Goal: Task Accomplishment & Management: Use online tool/utility

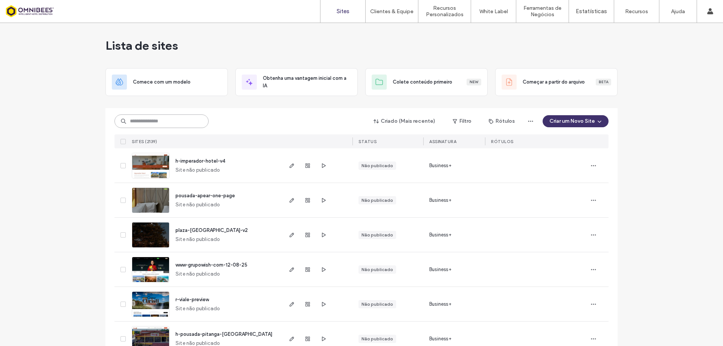
click at [183, 116] on input at bounding box center [161, 121] width 94 height 14
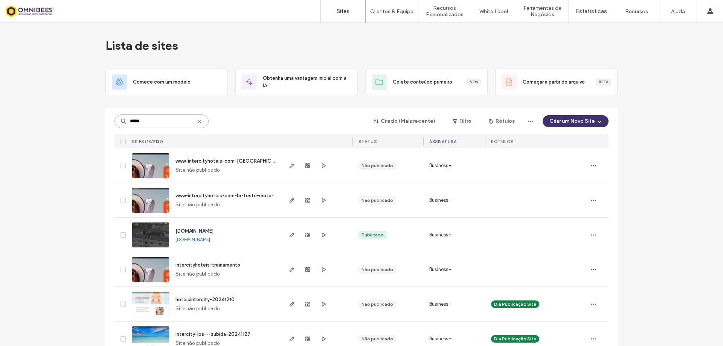
type input "*****"
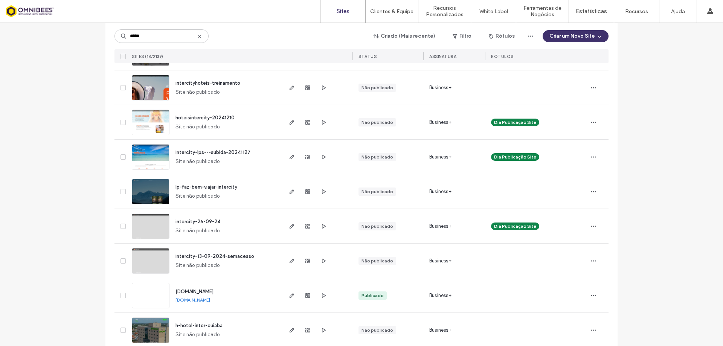
scroll to position [38, 0]
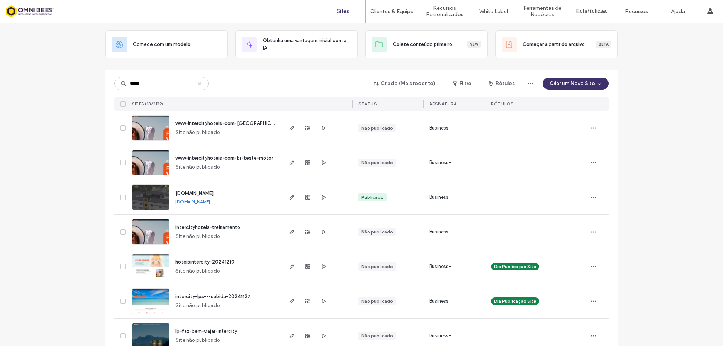
click at [161, 130] on img at bounding box center [150, 141] width 37 height 51
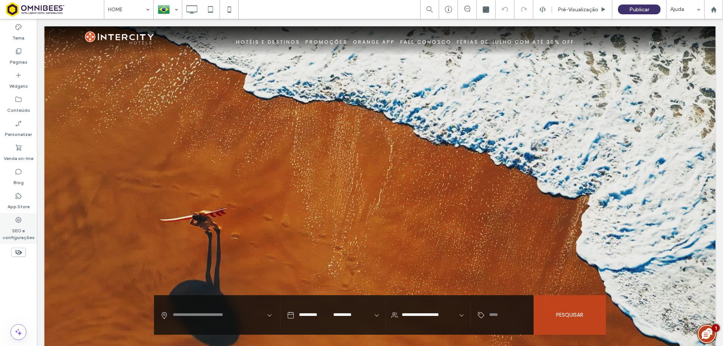
click at [18, 232] on label "SEO e configurações" at bounding box center [18, 232] width 37 height 17
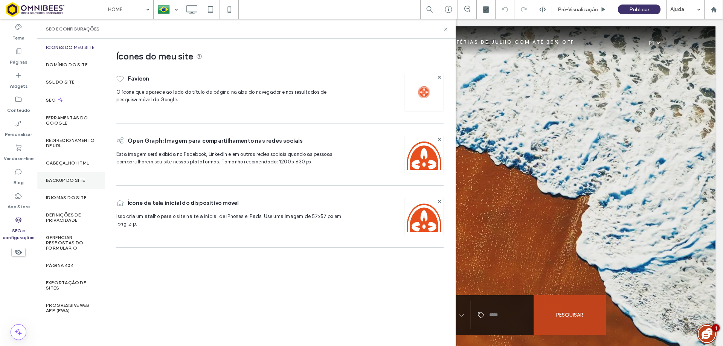
click at [54, 182] on label "Backup do Site" at bounding box center [65, 180] width 39 height 5
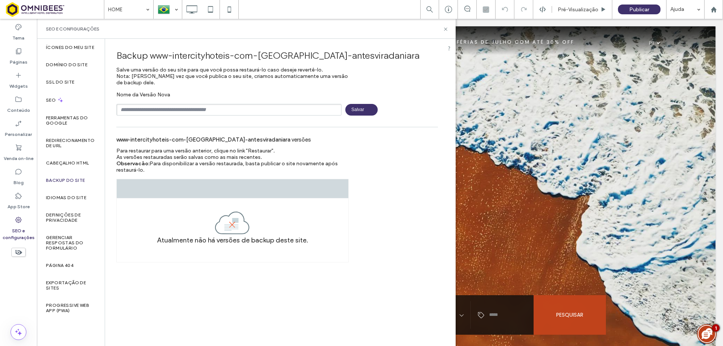
click at [157, 113] on input "text" at bounding box center [228, 110] width 225 height 12
click at [174, 107] on input "text" at bounding box center [228, 110] width 225 height 12
click at [198, 105] on input "text" at bounding box center [228, 110] width 225 height 12
type input "**********"
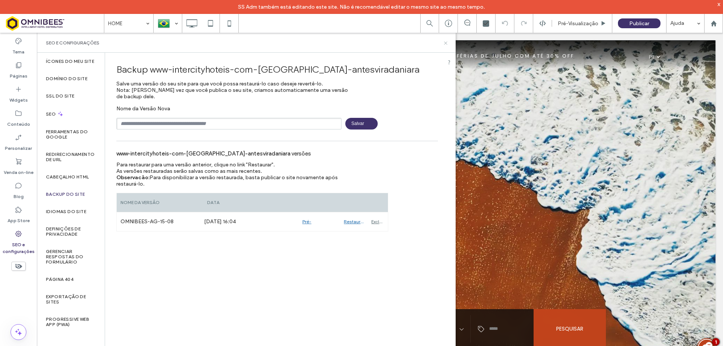
click at [445, 43] on use at bounding box center [445, 42] width 3 height 3
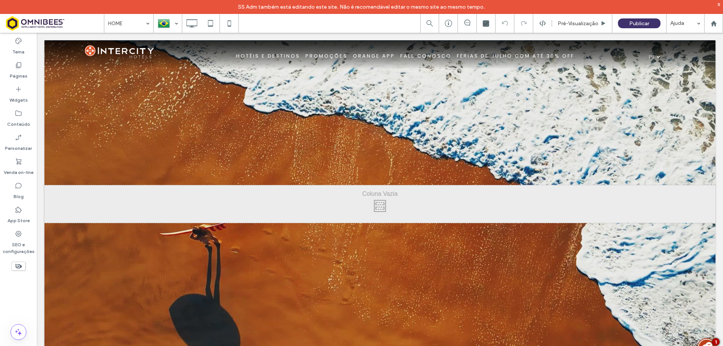
scroll to position [188, 0]
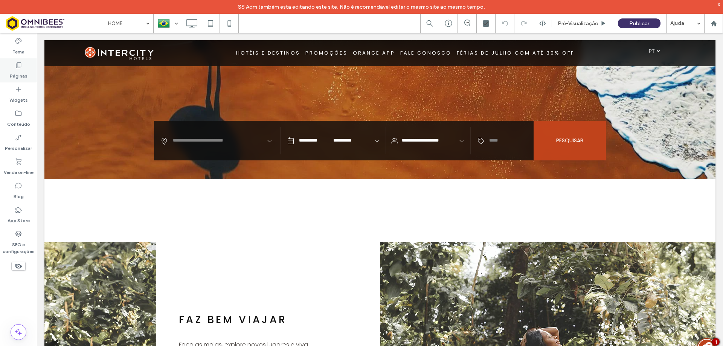
click at [21, 69] on label "Páginas" at bounding box center [19, 74] width 18 height 11
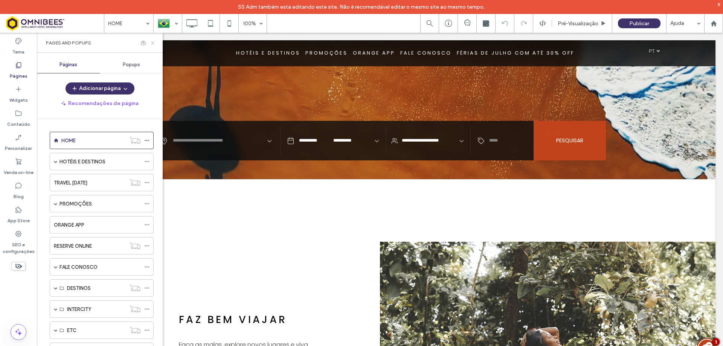
click at [154, 42] on icon at bounding box center [153, 43] width 6 height 6
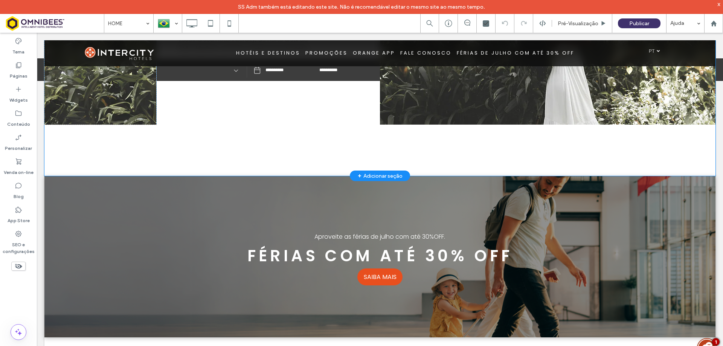
scroll to position [414, 0]
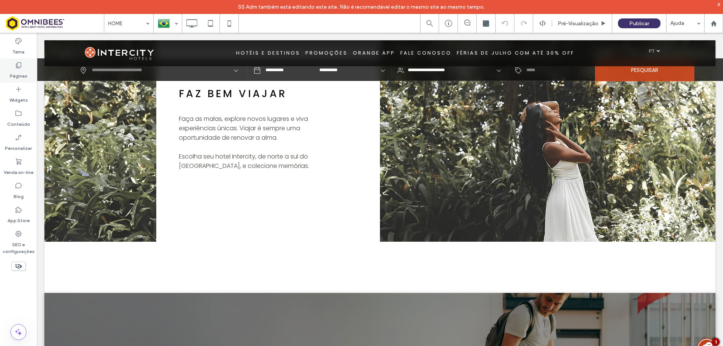
click at [17, 69] on label "Páginas" at bounding box center [19, 74] width 18 height 11
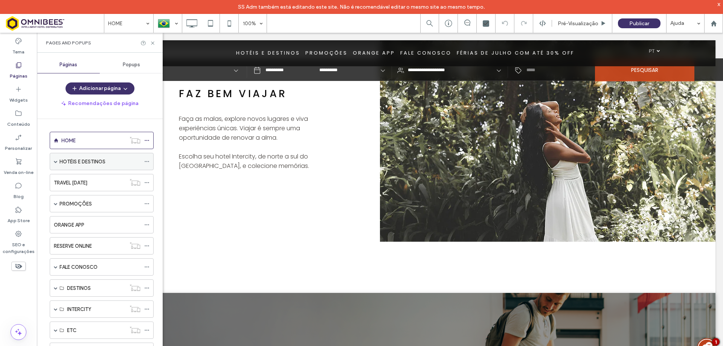
click at [55, 162] on span at bounding box center [56, 162] width 4 height 4
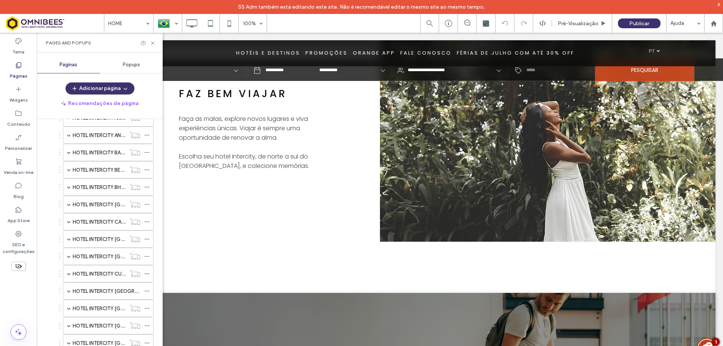
scroll to position [0, 0]
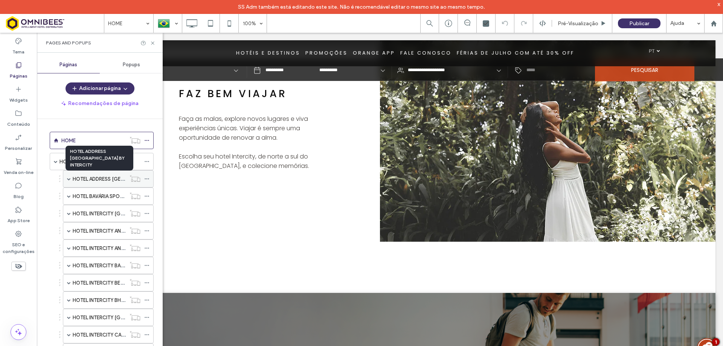
click at [99, 177] on label "HOTEL ADDRESS FARIA LIMA BY INTERCITY" at bounding box center [134, 178] width 122 height 13
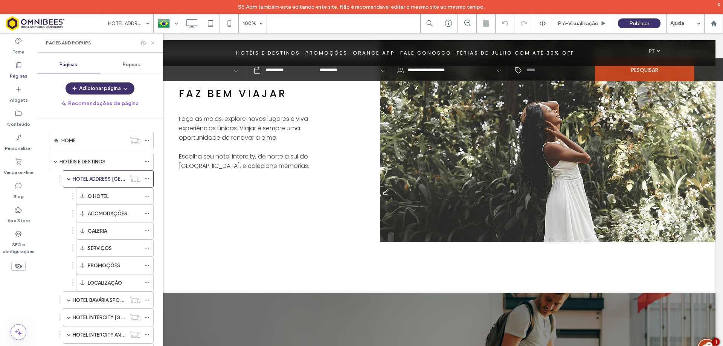
click at [152, 43] on use at bounding box center [152, 42] width 3 height 3
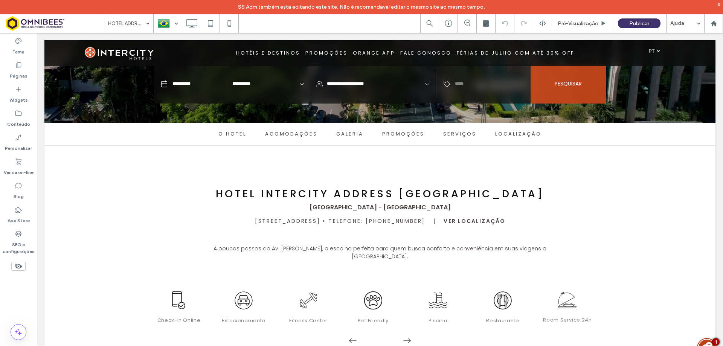
scroll to position [264, 0]
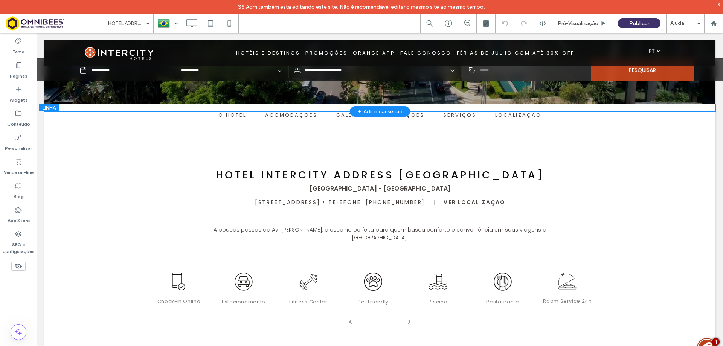
click at [496, 70] on input "text" at bounding box center [530, 70] width 109 height 23
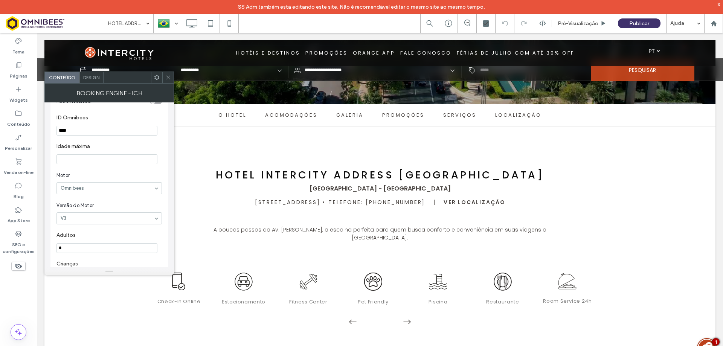
scroll to position [38, 0]
click at [169, 76] on icon at bounding box center [168, 78] width 6 height 6
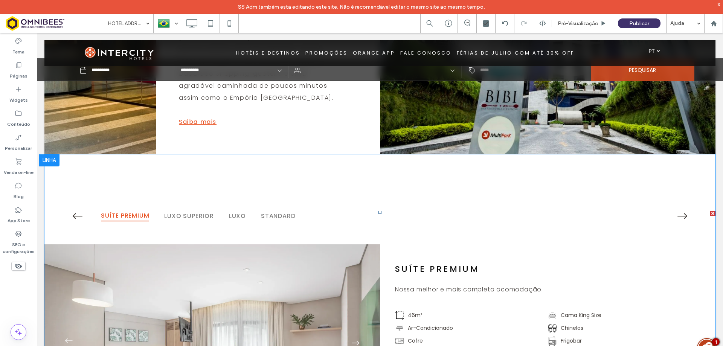
scroll to position [791, 0]
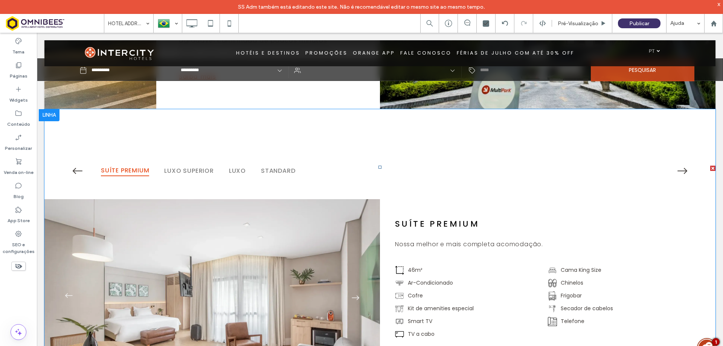
click at [276, 185] on span at bounding box center [379, 279] width 671 height 227
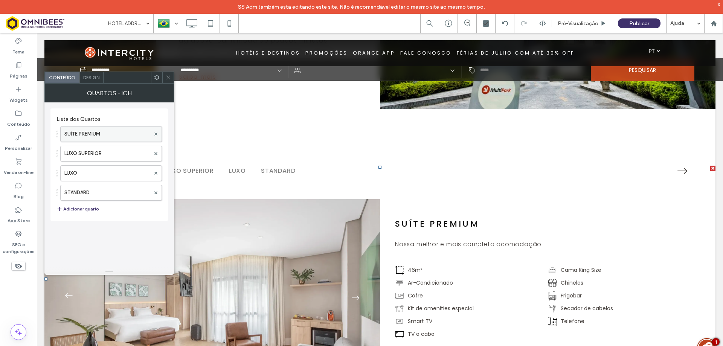
click at [117, 136] on label "SUÍTE PREMIUM" at bounding box center [107, 134] width 86 height 15
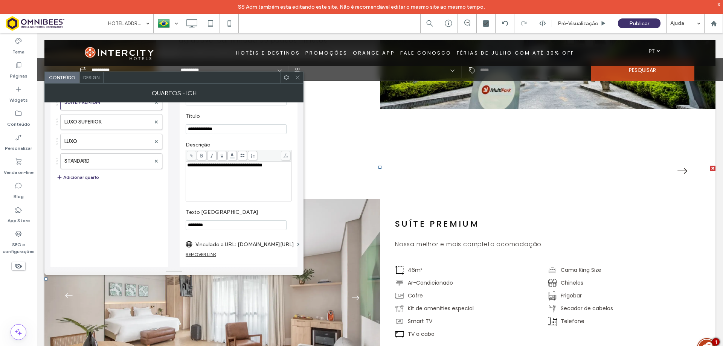
scroll to position [75, 0]
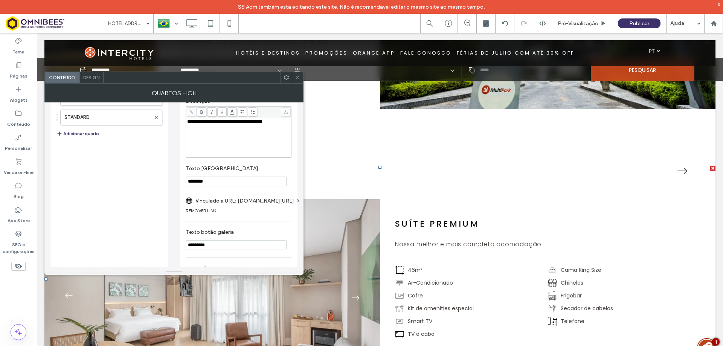
click at [297, 76] on icon at bounding box center [298, 78] width 6 height 6
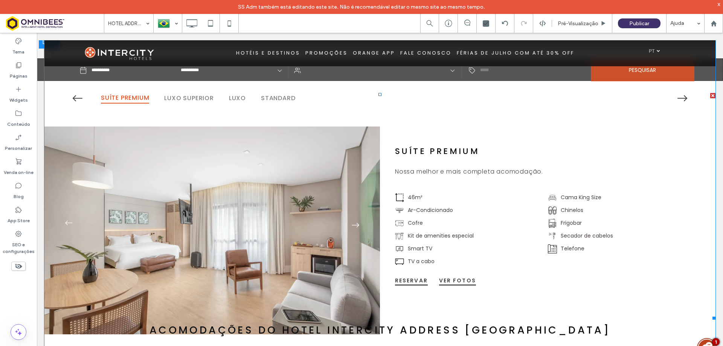
scroll to position [866, 0]
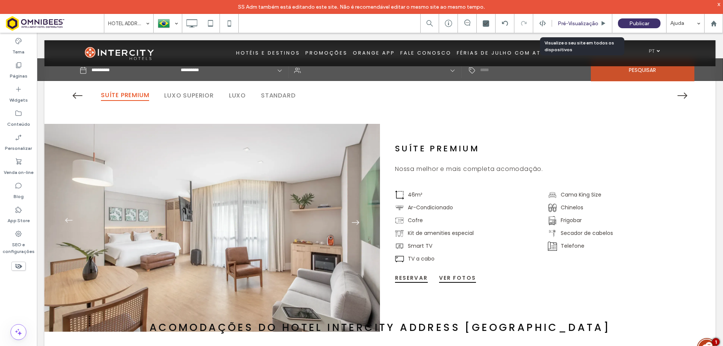
click at [580, 24] on span "Pré-Visualizaçāo" at bounding box center [578, 23] width 41 height 6
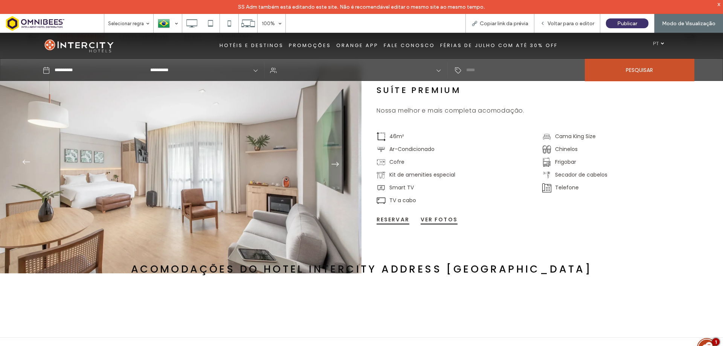
scroll to position [967, 0]
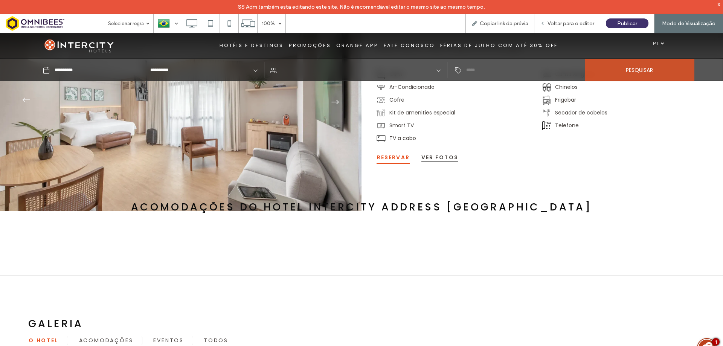
click at [393, 154] on span "RESERVAR" at bounding box center [393, 158] width 33 height 8
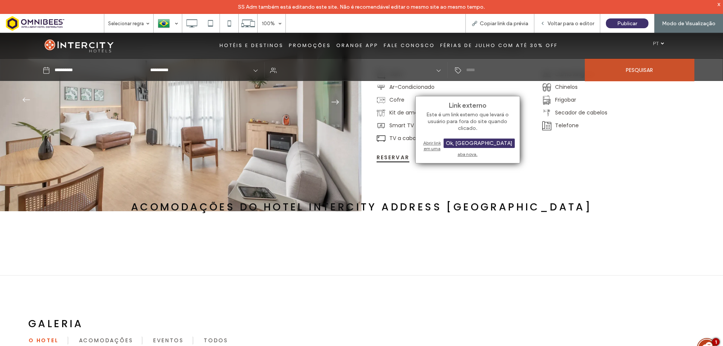
click at [437, 142] on div "Abrir link em uma aba nova." at bounding box center [468, 148] width 94 height 19
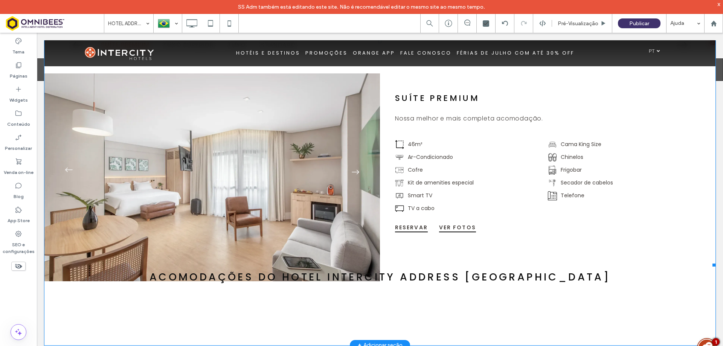
scroll to position [803, 0]
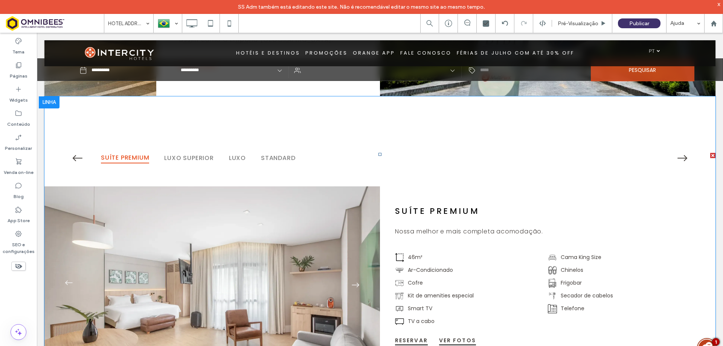
click at [316, 174] on span at bounding box center [379, 266] width 671 height 227
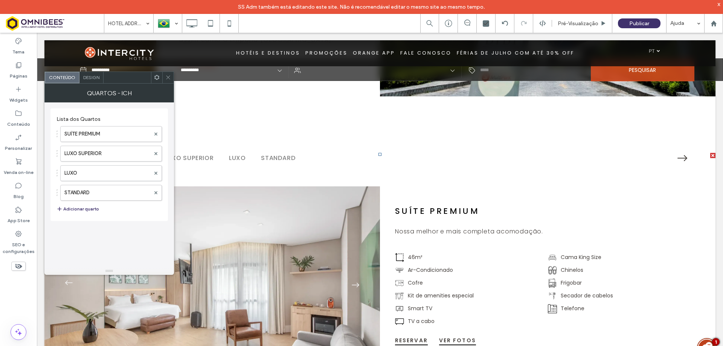
drag, startPoint x: 164, startPoint y: 72, endPoint x: 173, endPoint y: 77, distance: 10.1
click at [164, 72] on div at bounding box center [167, 77] width 11 height 11
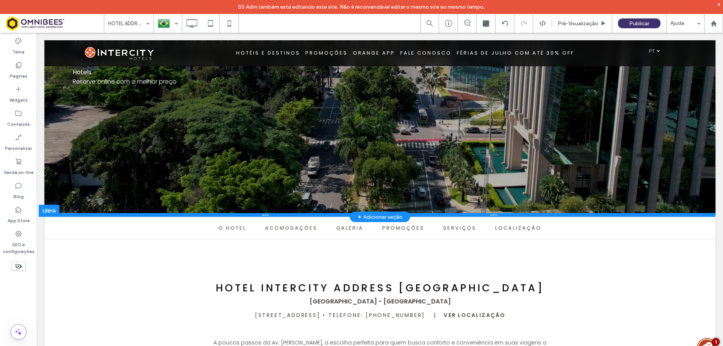
scroll to position [188, 0]
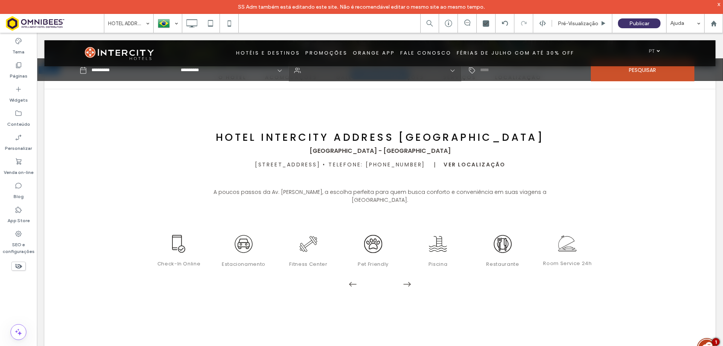
click at [304, 72] on input "text" at bounding box center [376, 70] width 146 height 23
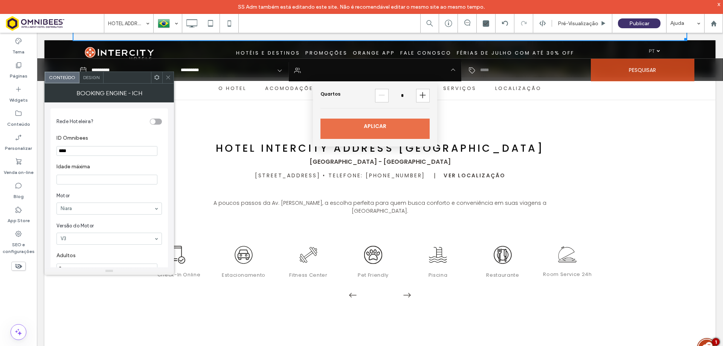
scroll to position [289, 0]
drag, startPoint x: 80, startPoint y: 153, endPoint x: 44, endPoint y: 150, distance: 35.6
click at [44, 150] on div "Rede Hoteleira? ID Omnibees **** Idade máxima Motor Niara Versão do Motor V3 Ad…" at bounding box center [109, 184] width 130 height 165
click at [167, 75] on icon at bounding box center [168, 78] width 6 height 6
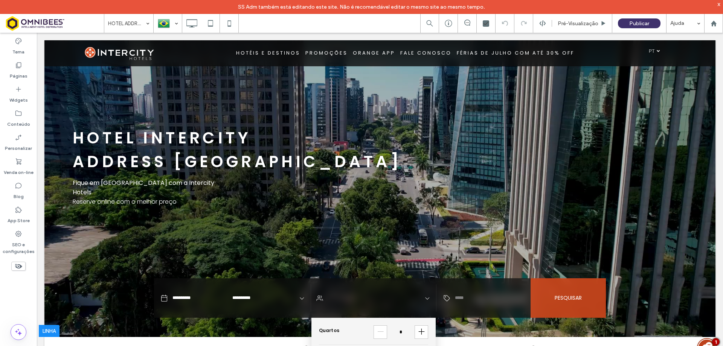
scroll to position [0, 0]
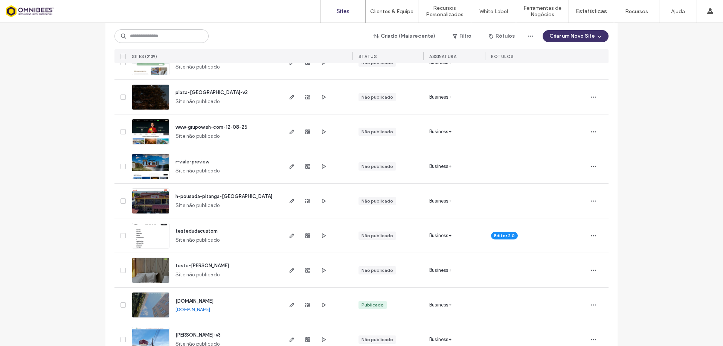
scroll to position [151, 0]
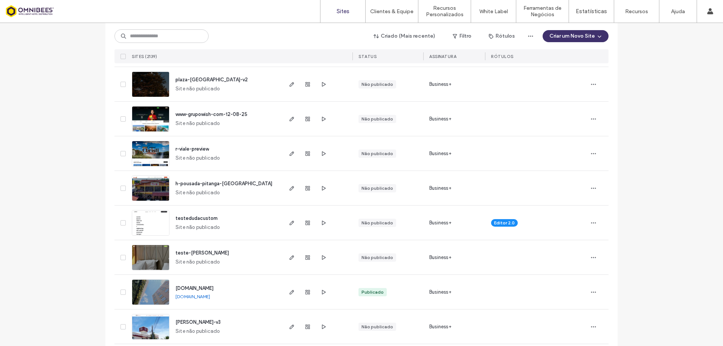
click at [155, 256] on img at bounding box center [150, 270] width 37 height 51
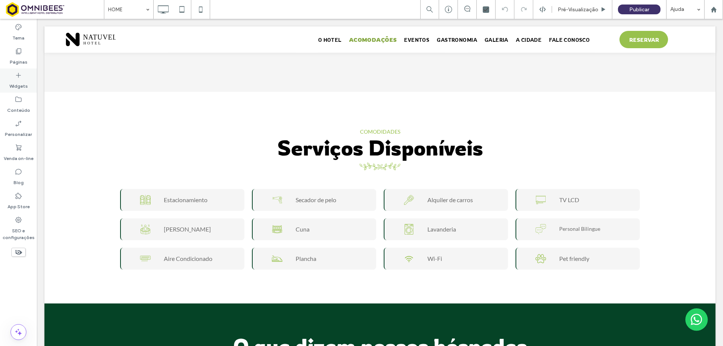
scroll to position [1092, 0]
click at [17, 82] on label "Widgets" at bounding box center [18, 84] width 18 height 11
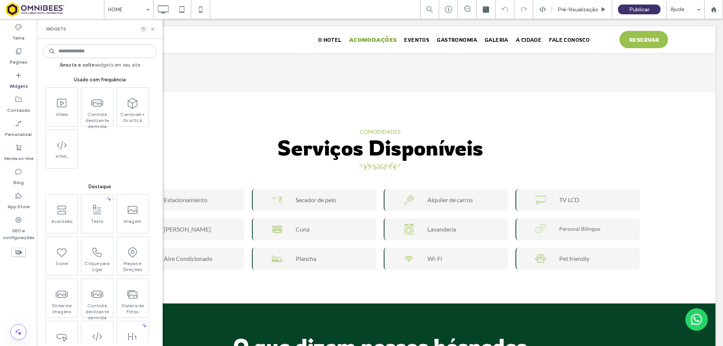
click at [108, 51] on input at bounding box center [100, 51] width 114 height 14
drag, startPoint x: 131, startPoint y: 55, endPoint x: 148, endPoint y: 41, distance: 21.4
click at [132, 52] on input at bounding box center [100, 51] width 114 height 14
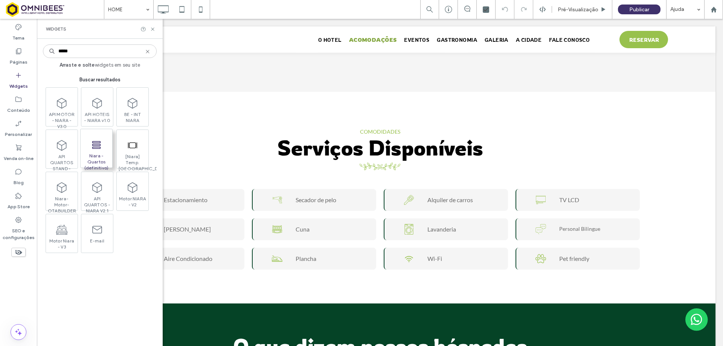
type input "*****"
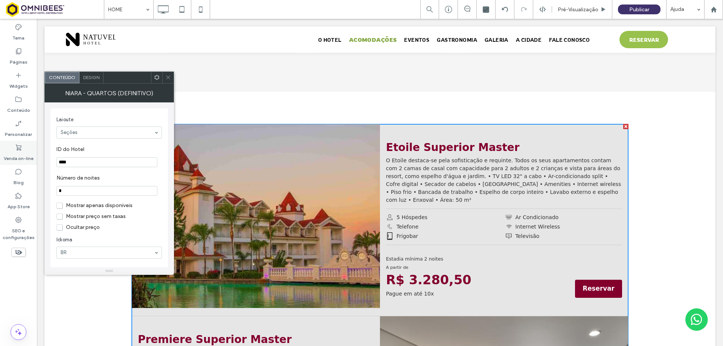
drag, startPoint x: 81, startPoint y: 163, endPoint x: 24, endPoint y: 163, distance: 57.2
click at [24, 163] on body ".wqwq-1{fill:#231f20;} .cls-1q, .cls-2q { fill-rule: evenodd; } .cls-2q { fill:…" at bounding box center [361, 173] width 723 height 346
paste input "ID do Hotel"
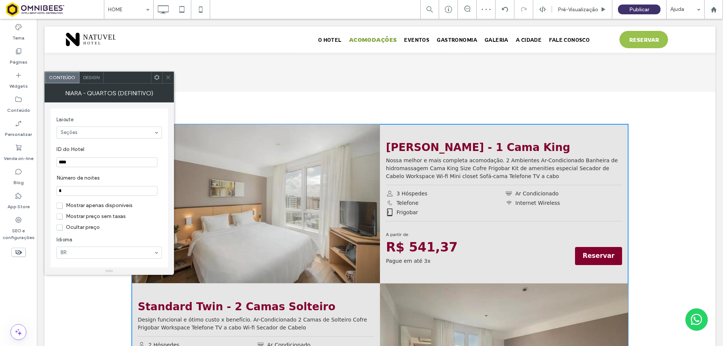
type input "****"
click at [170, 75] on icon at bounding box center [168, 78] width 6 height 6
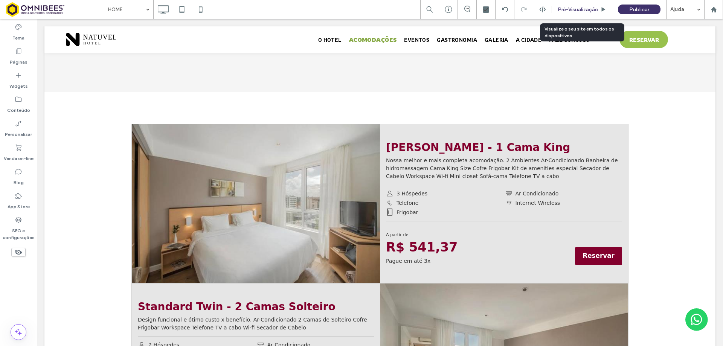
click at [584, 14] on div "Pré-Visualizaçāo" at bounding box center [582, 9] width 60 height 19
click at [569, 10] on span "Pré-Visualizaçāo" at bounding box center [578, 9] width 41 height 6
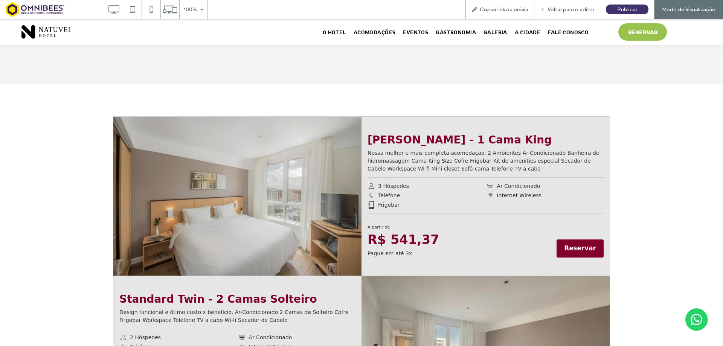
click at [570, 244] on span "Reservar" at bounding box center [580, 248] width 32 height 9
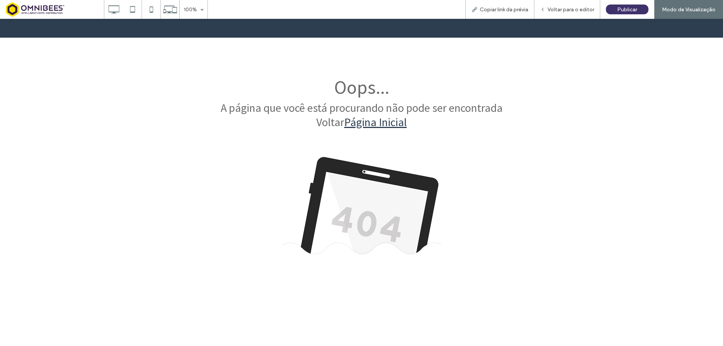
click at [562, 9] on div at bounding box center [361, 173] width 723 height 346
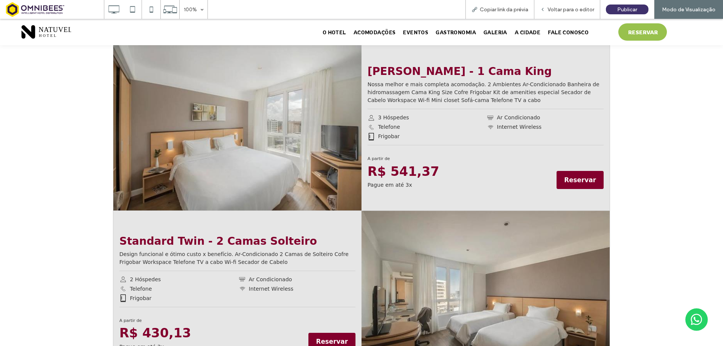
scroll to position [1167, 0]
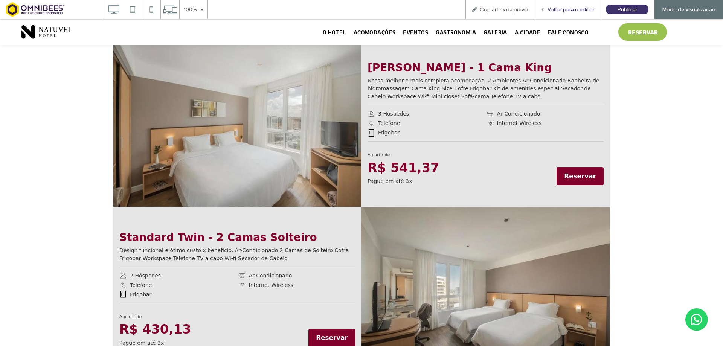
drag, startPoint x: 568, startPoint y: 6, endPoint x: 518, endPoint y: 48, distance: 65.2
click at [568, 6] on span "Voltar para o editor" at bounding box center [570, 9] width 47 height 6
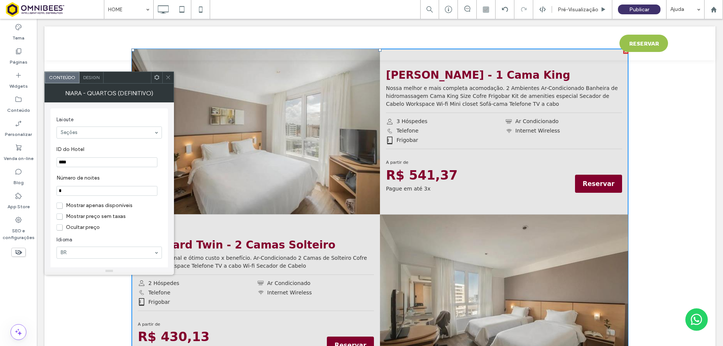
drag, startPoint x: 77, startPoint y: 161, endPoint x: 7, endPoint y: 145, distance: 71.8
click at [44, 164] on div "Laioute Seções ID do Hotel **** Número de noites * Mostrar apenas disponíveis M…" at bounding box center [109, 184] width 130 height 165
paste input "ID do Hotel"
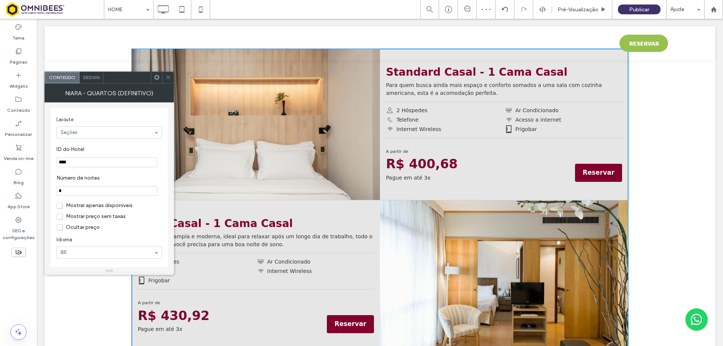
type input "****"
click at [168, 77] on icon at bounding box center [168, 78] width 6 height 6
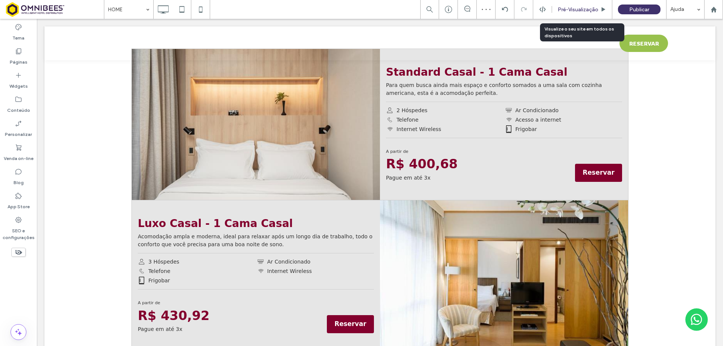
drag, startPoint x: 569, startPoint y: 11, endPoint x: 596, endPoint y: 147, distance: 138.1
click at [569, 11] on span "Pré-Visualizaçāo" at bounding box center [578, 9] width 41 height 6
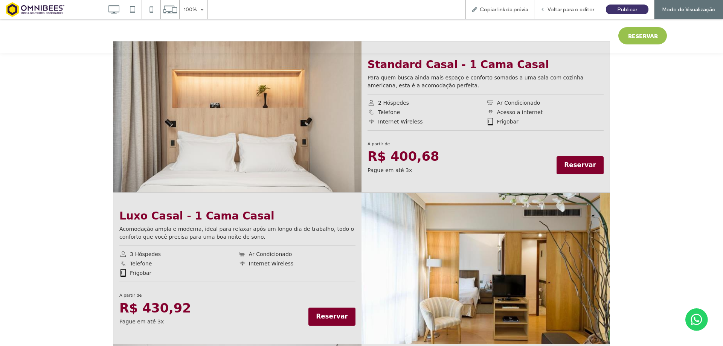
click at [576, 166] on span "Reservar" at bounding box center [580, 164] width 32 height 9
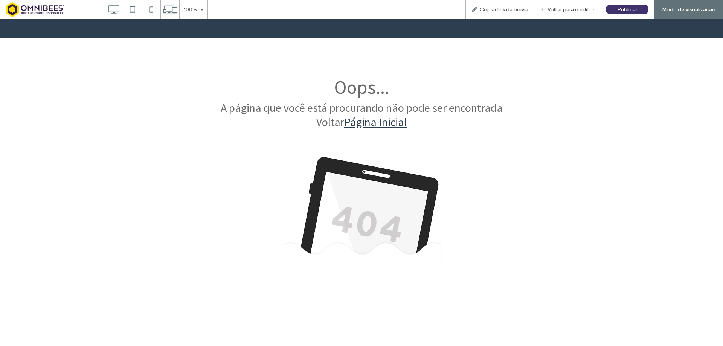
click at [502, 12] on div at bounding box center [361, 173] width 723 height 346
click at [559, 10] on div at bounding box center [361, 173] width 723 height 346
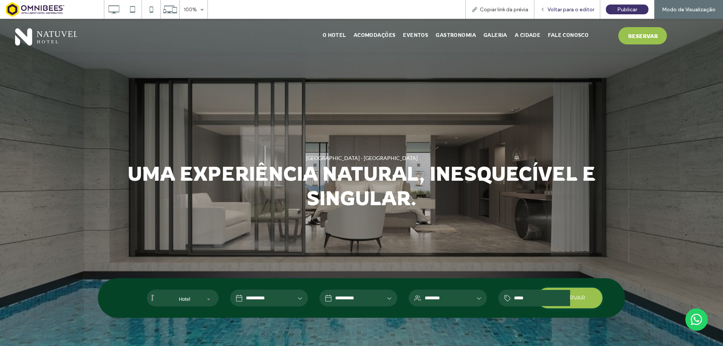
click at [569, 5] on div "Voltar para o editor" at bounding box center [567, 9] width 66 height 19
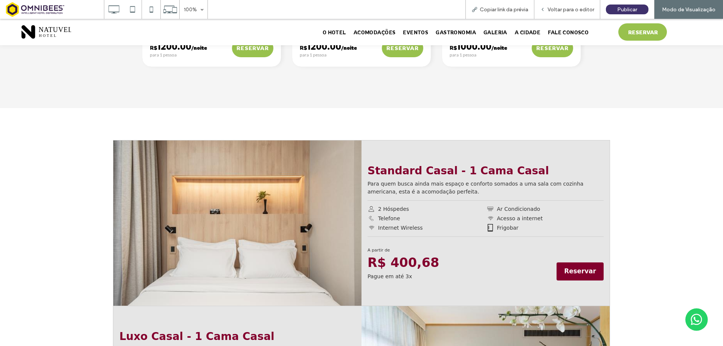
scroll to position [1167, 0]
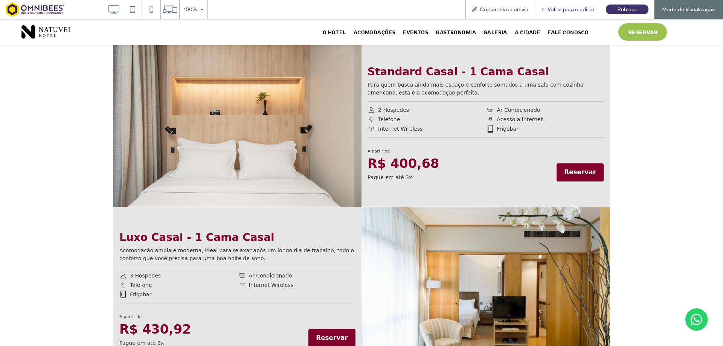
click at [558, 8] on span "Voltar para o editor" at bounding box center [570, 9] width 47 height 6
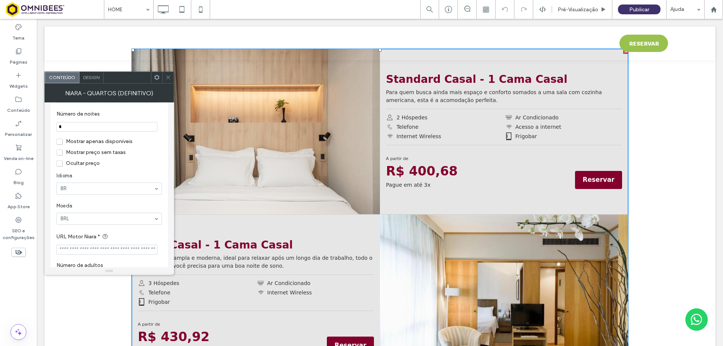
scroll to position [113, 0]
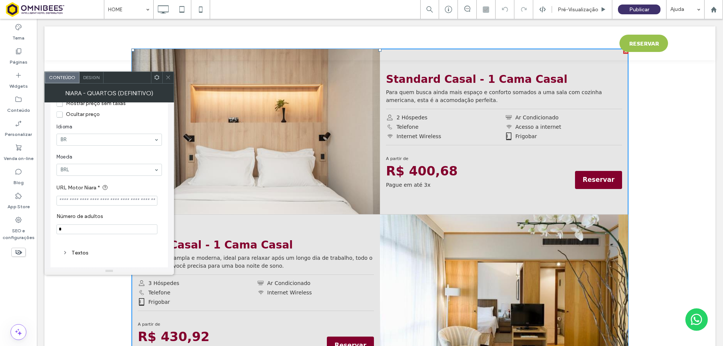
click at [130, 203] on input "URL Motor Niara *" at bounding box center [106, 201] width 101 height 10
click at [93, 194] on input "URL Motor Niara *" at bounding box center [106, 195] width 101 height 10
paste input "**********"
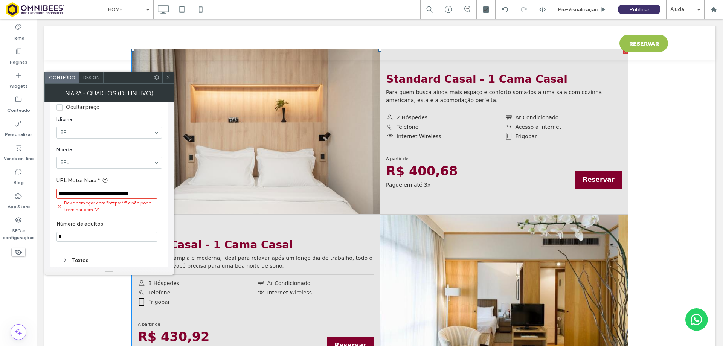
click at [131, 191] on input "**********" at bounding box center [106, 194] width 101 height 10
paste input "**********"
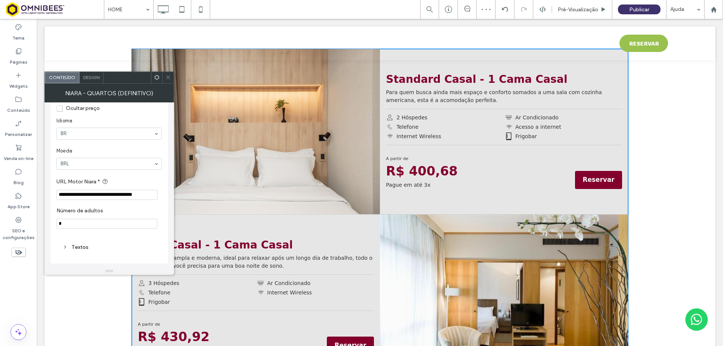
type input "**********"
click at [168, 76] on icon at bounding box center [168, 78] width 6 height 6
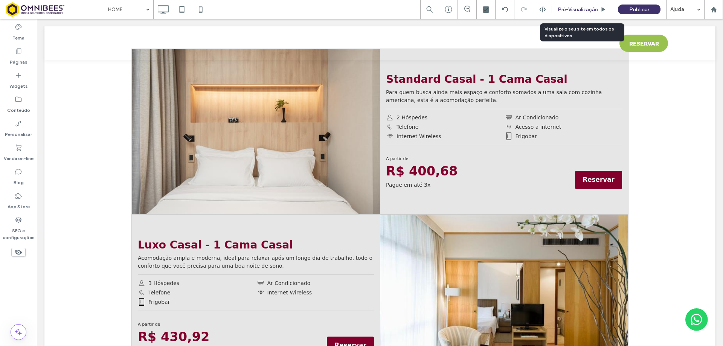
click at [587, 8] on span "Pré-Visualizaçāo" at bounding box center [578, 9] width 41 height 6
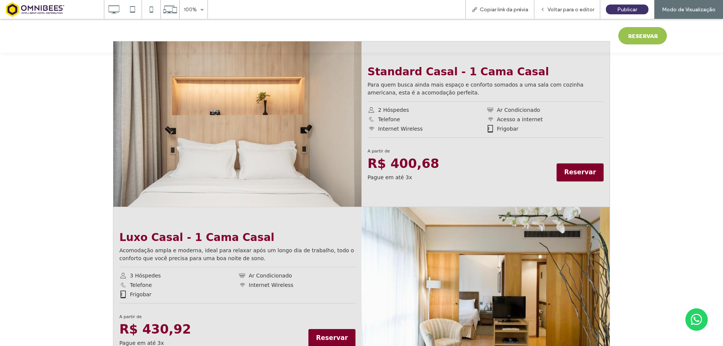
click at [573, 171] on span "Reservar" at bounding box center [580, 172] width 32 height 9
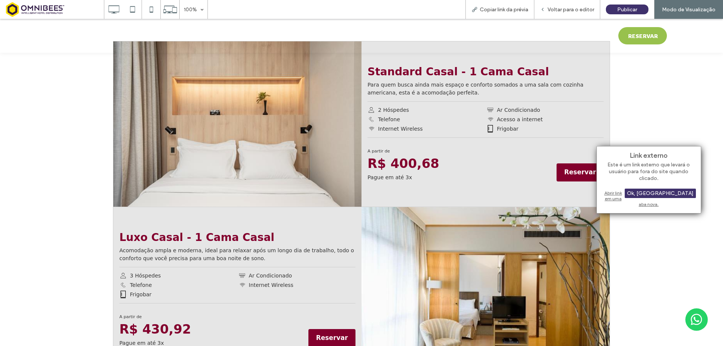
click at [613, 194] on div "Abrir link em uma aba nova." at bounding box center [649, 198] width 94 height 19
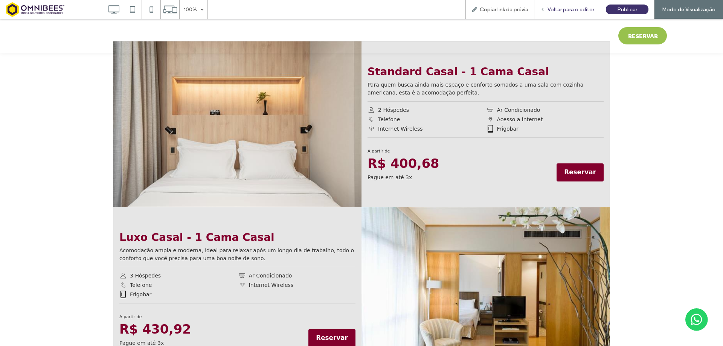
click at [570, 1] on div "Voltar para o editor" at bounding box center [567, 9] width 66 height 19
click at [559, 6] on div "Voltar para o editor" at bounding box center [567, 9] width 66 height 19
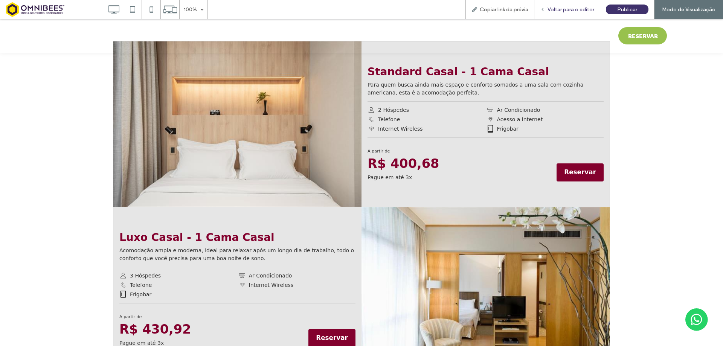
click at [563, 9] on span "Voltar para o editor" at bounding box center [570, 9] width 47 height 6
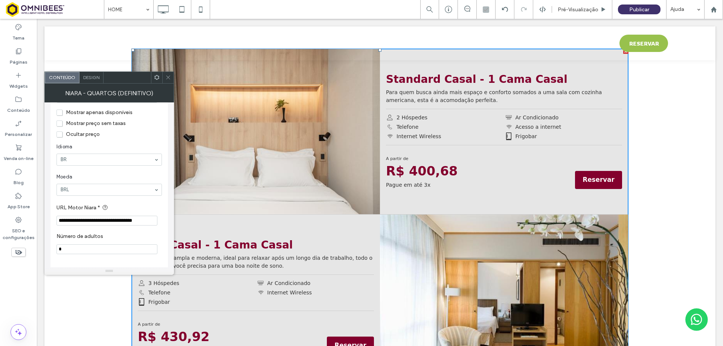
scroll to position [120, 0]
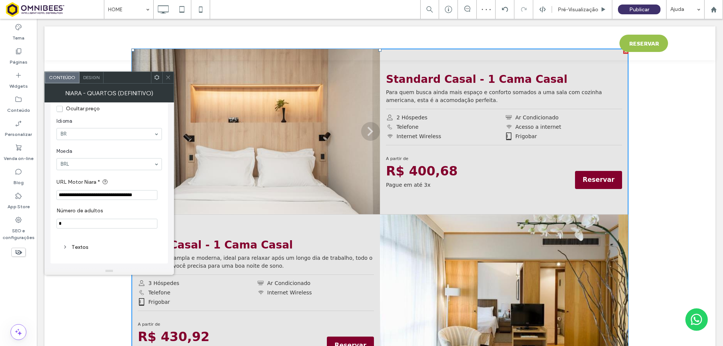
drag, startPoint x: 172, startPoint y: 212, endPoint x: 186, endPoint y: 195, distance: 22.0
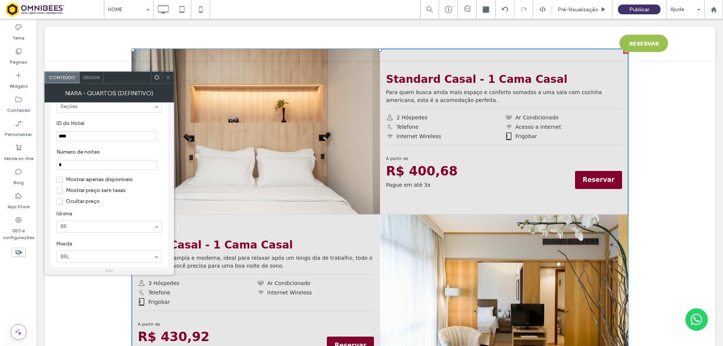
scroll to position [7, 0]
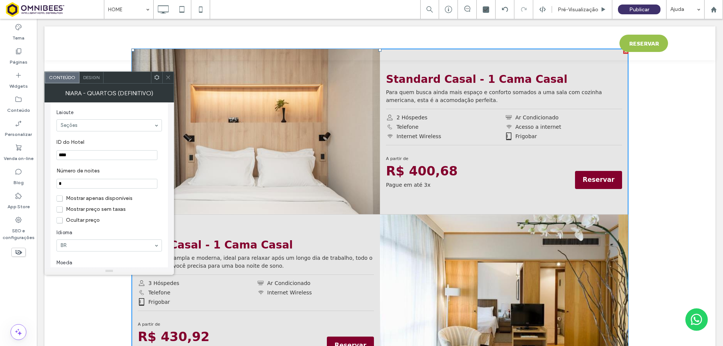
click at [78, 156] on input "****" at bounding box center [106, 155] width 101 height 10
type input "****"
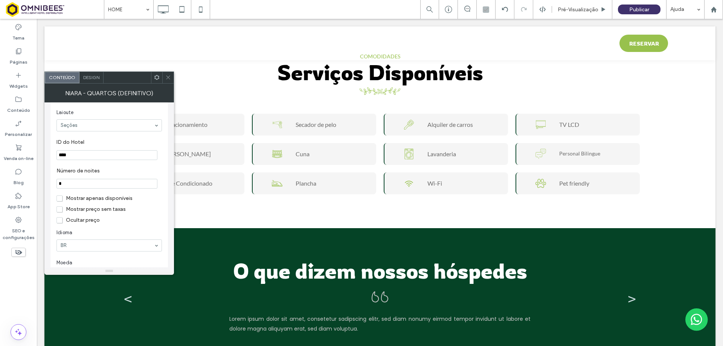
click at [167, 73] on span at bounding box center [168, 77] width 6 height 11
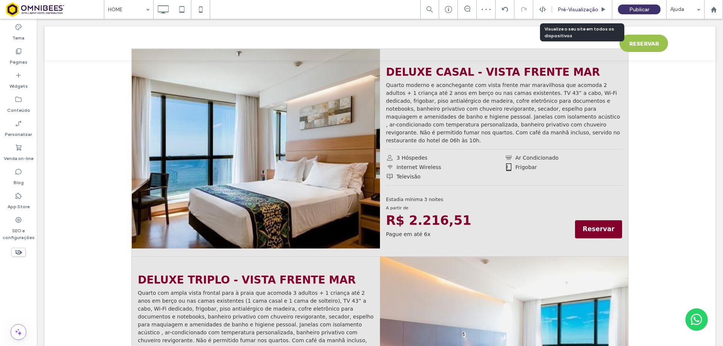
click at [567, 5] on div "Pré-Visualizaçāo" at bounding box center [582, 9] width 60 height 19
click at [577, 13] on div "Pré-Visualizaçāo" at bounding box center [582, 9] width 60 height 19
click at [578, 9] on span "Pré-Visualizaçāo" at bounding box center [578, 9] width 41 height 6
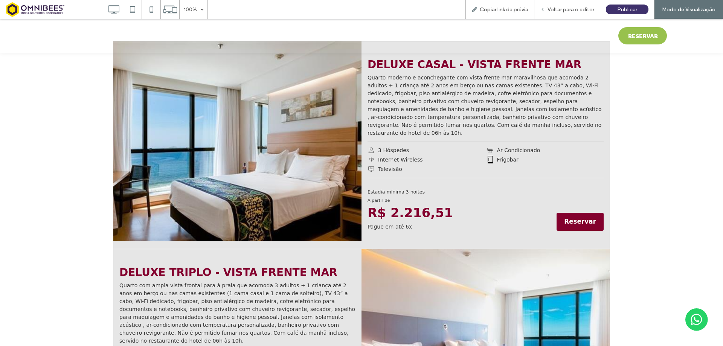
click at [572, 217] on span "Reservar" at bounding box center [580, 221] width 32 height 9
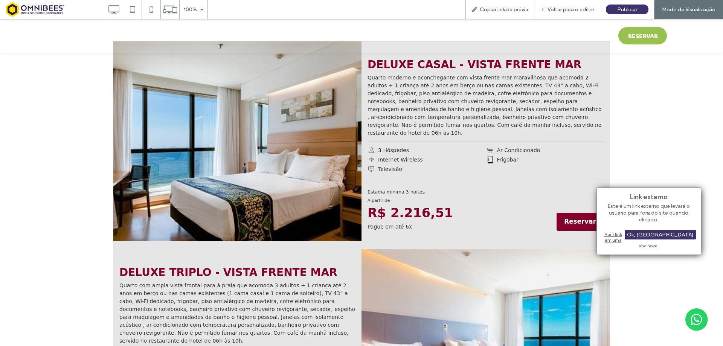
click at [617, 233] on div "Abrir link em uma aba nova." at bounding box center [649, 239] width 94 height 19
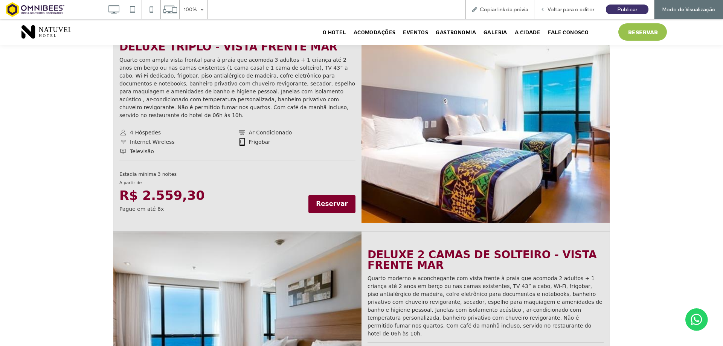
scroll to position [1393, 0]
click at [330, 199] on span "Reservar" at bounding box center [332, 203] width 32 height 9
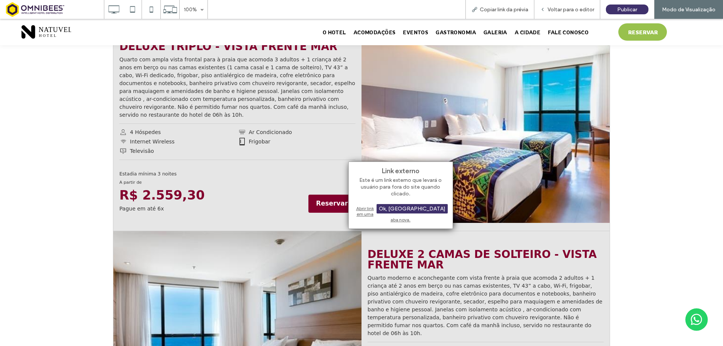
click at [360, 206] on div "Abrir link em uma aba nova." at bounding box center [401, 213] width 94 height 19
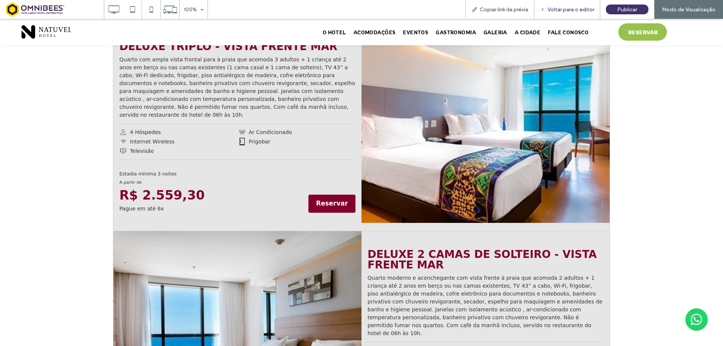
drag, startPoint x: 677, startPoint y: 141, endPoint x: 564, endPoint y: 8, distance: 174.5
click at [564, 8] on span "Voltar para o editor" at bounding box center [570, 9] width 47 height 6
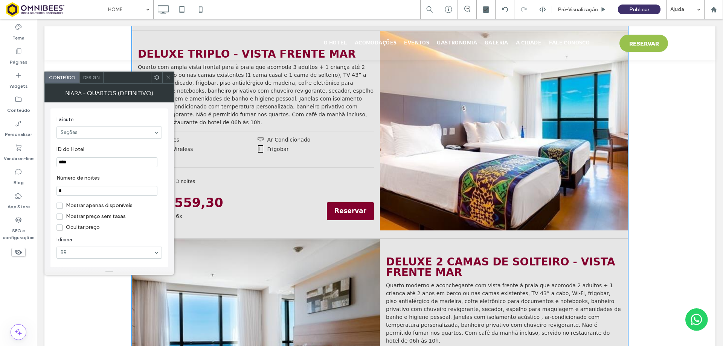
click at [169, 77] on icon at bounding box center [168, 78] width 6 height 6
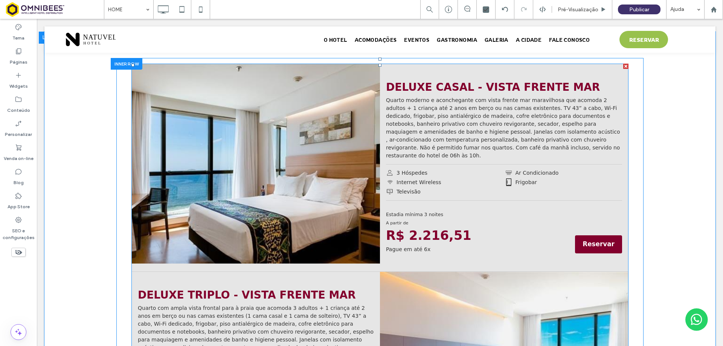
scroll to position [1130, 0]
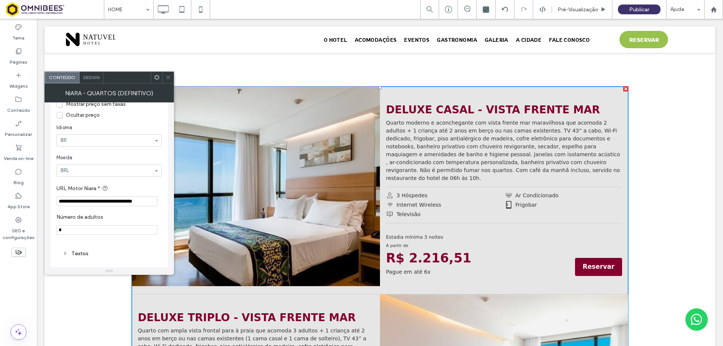
scroll to position [113, 0]
click at [168, 78] on icon at bounding box center [168, 78] width 6 height 6
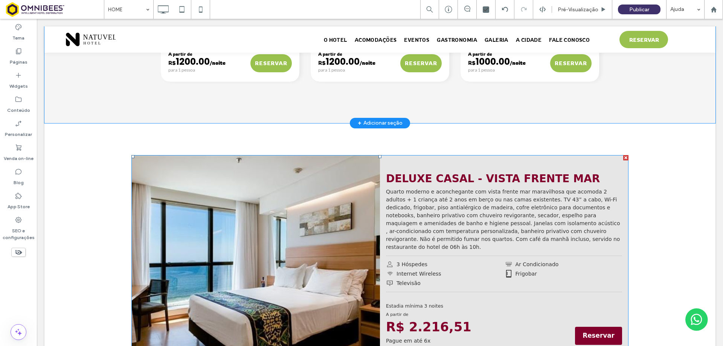
scroll to position [1054, 0]
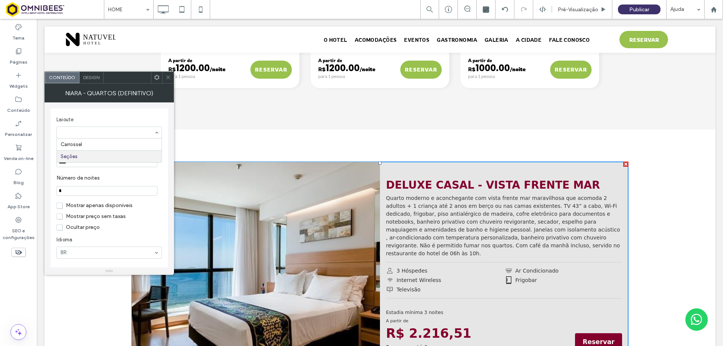
click at [128, 131] on input at bounding box center [107, 132] width 93 height 5
click at [133, 119] on span "Laioute" at bounding box center [107, 120] width 102 height 8
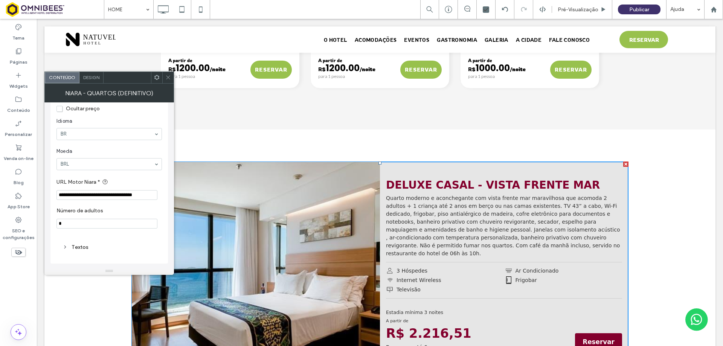
scroll to position [120, 0]
